Goal: Task Accomplishment & Management: Manage account settings

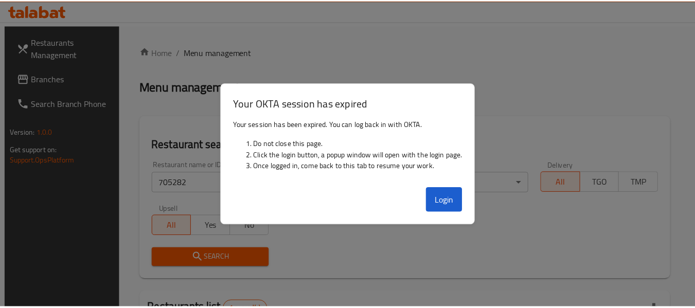
scroll to position [151, 0]
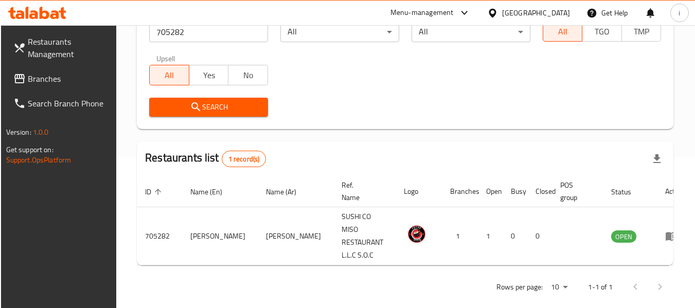
click at [524, 12] on div "[GEOGRAPHIC_DATA]" at bounding box center [536, 12] width 68 height 11
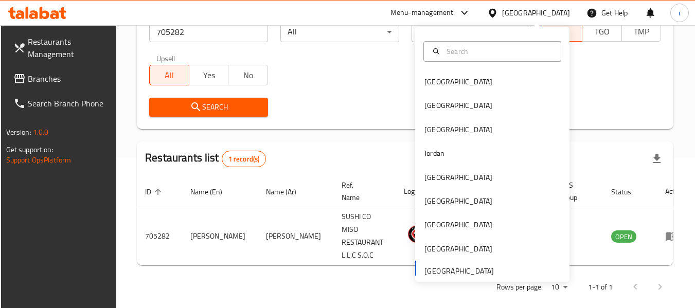
click at [416, 8] on div "Menu-management" at bounding box center [421, 13] width 63 height 12
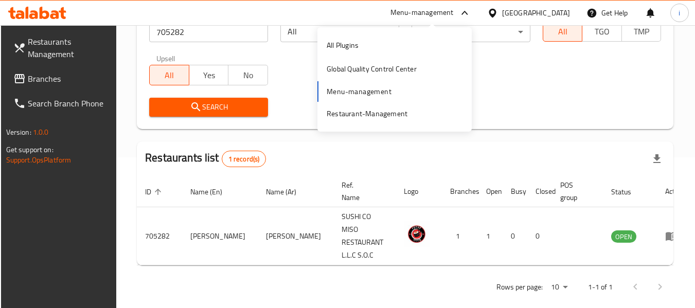
click at [381, 87] on div "All Plugins Global Quality Control Center Menu-management Restaurant-Management" at bounding box center [394, 79] width 154 height 92
click at [350, 109] on div "Restaurant-Management" at bounding box center [367, 113] width 81 height 11
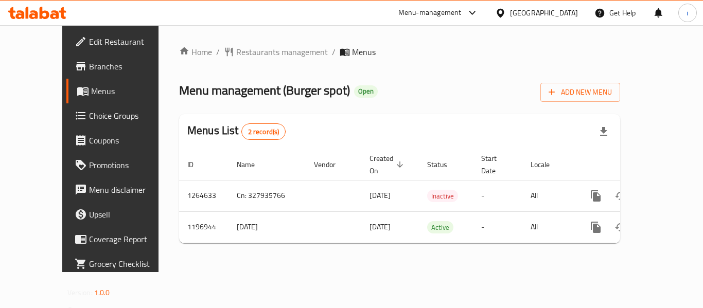
click at [262, 60] on div "Home / Restaurants management / Menus Menu management ( Burger spot ) Open Add …" at bounding box center [399, 149] width 441 height 206
click at [266, 57] on span "Restaurants management" at bounding box center [282, 52] width 92 height 12
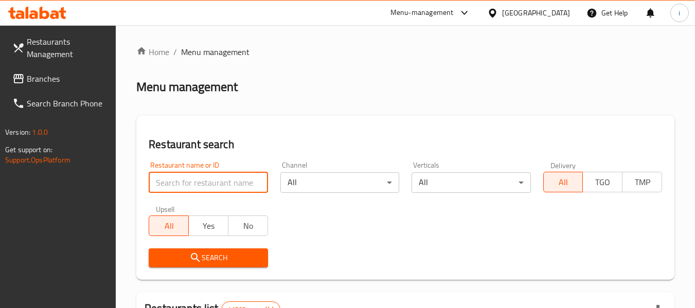
click at [231, 184] on input "search" at bounding box center [208, 182] width 119 height 21
paste input "667899"
type input "667899"
click button "Search" at bounding box center [208, 257] width 119 height 19
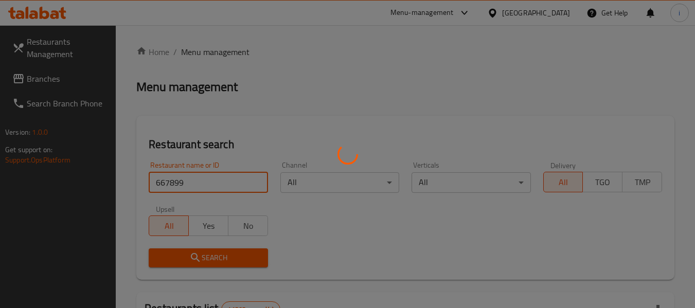
click button "Search" at bounding box center [208, 257] width 119 height 19
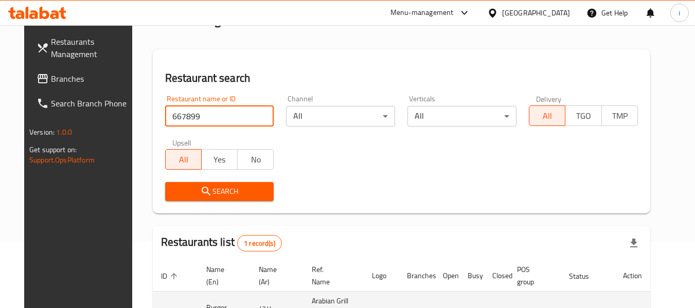
scroll to position [151, 0]
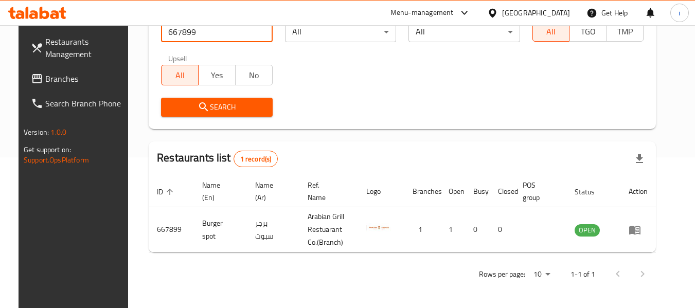
click at [641, 234] on icon "enhanced table" at bounding box center [634, 230] width 11 height 9
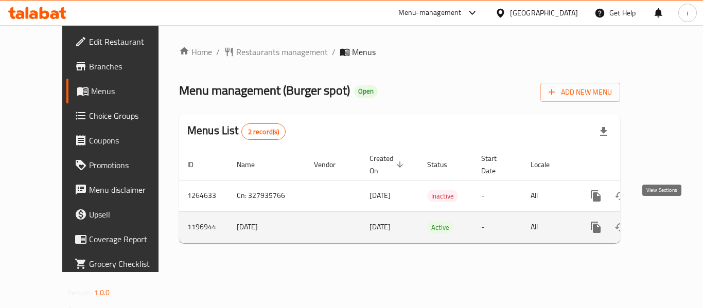
click at [665, 223] on icon "enhanced table" at bounding box center [669, 227] width 9 height 9
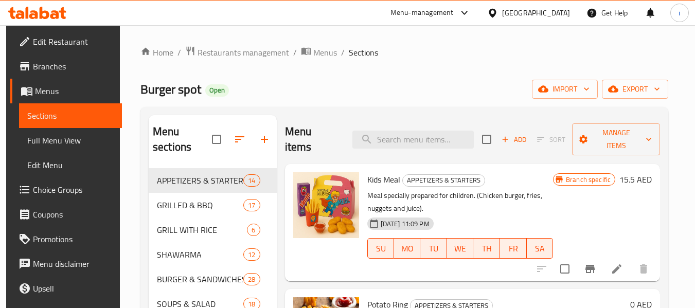
click at [59, 191] on span "Choice Groups" at bounding box center [73, 190] width 81 height 12
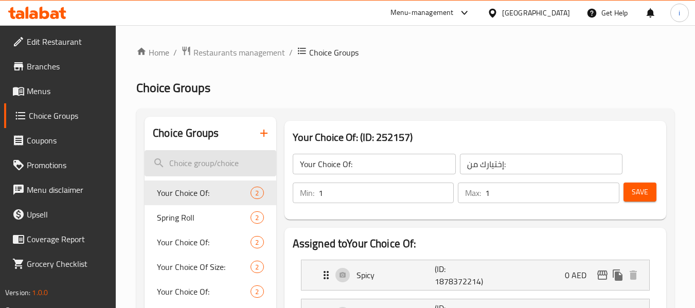
scroll to position [103, 0]
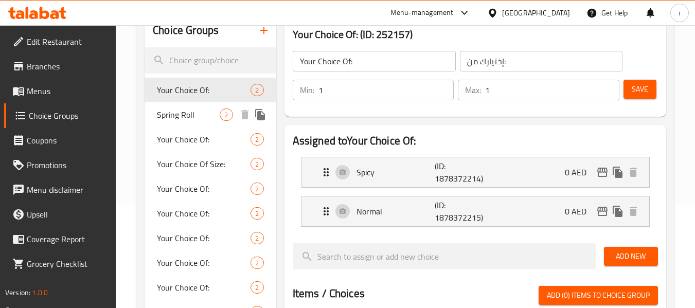
click at [187, 115] on span "Spring Roll" at bounding box center [188, 115] width 63 height 12
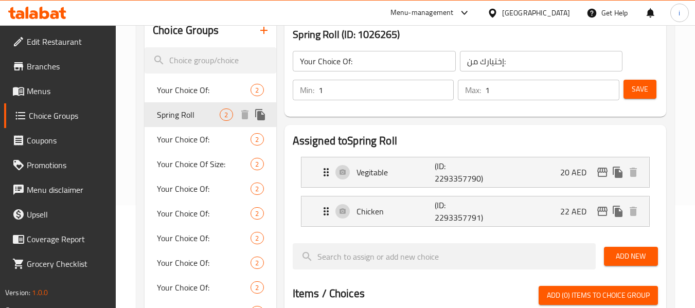
type input "Spring Roll"
type input "لفائف ربيع"
